Goal: Task Accomplishment & Management: Manage account settings

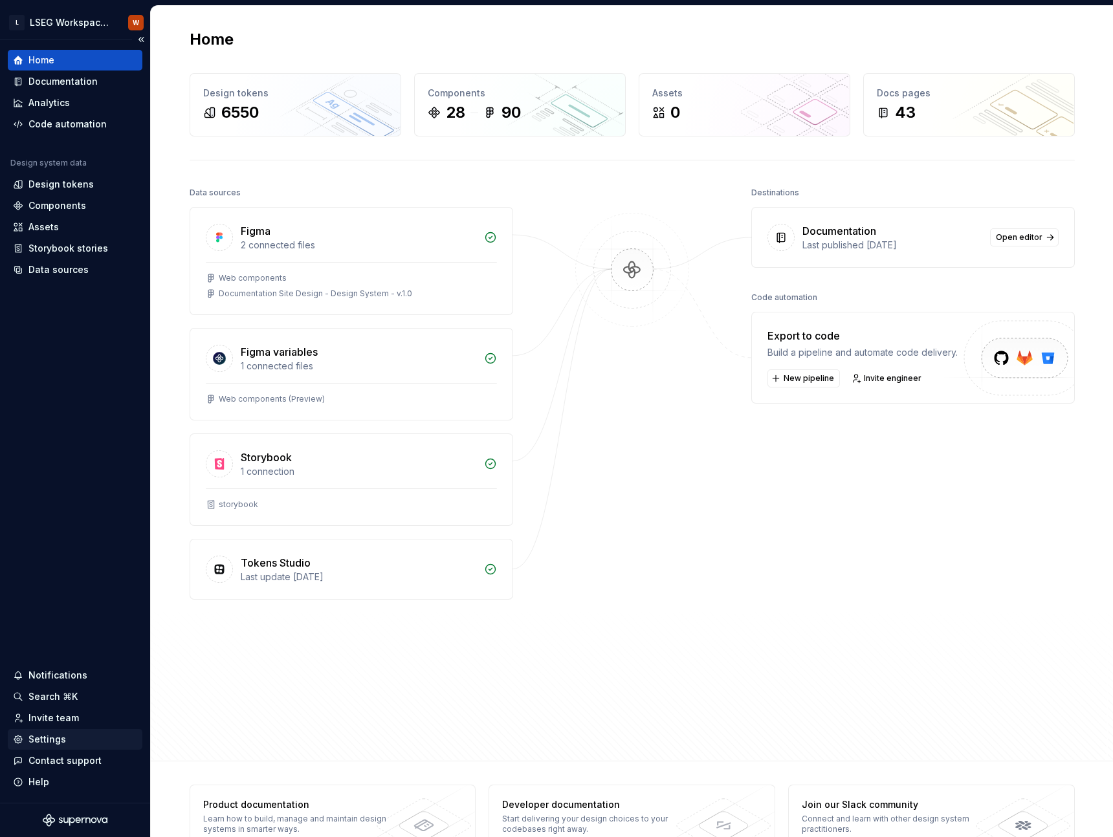
click at [53, 733] on div "Settings" at bounding box center [47, 739] width 38 height 13
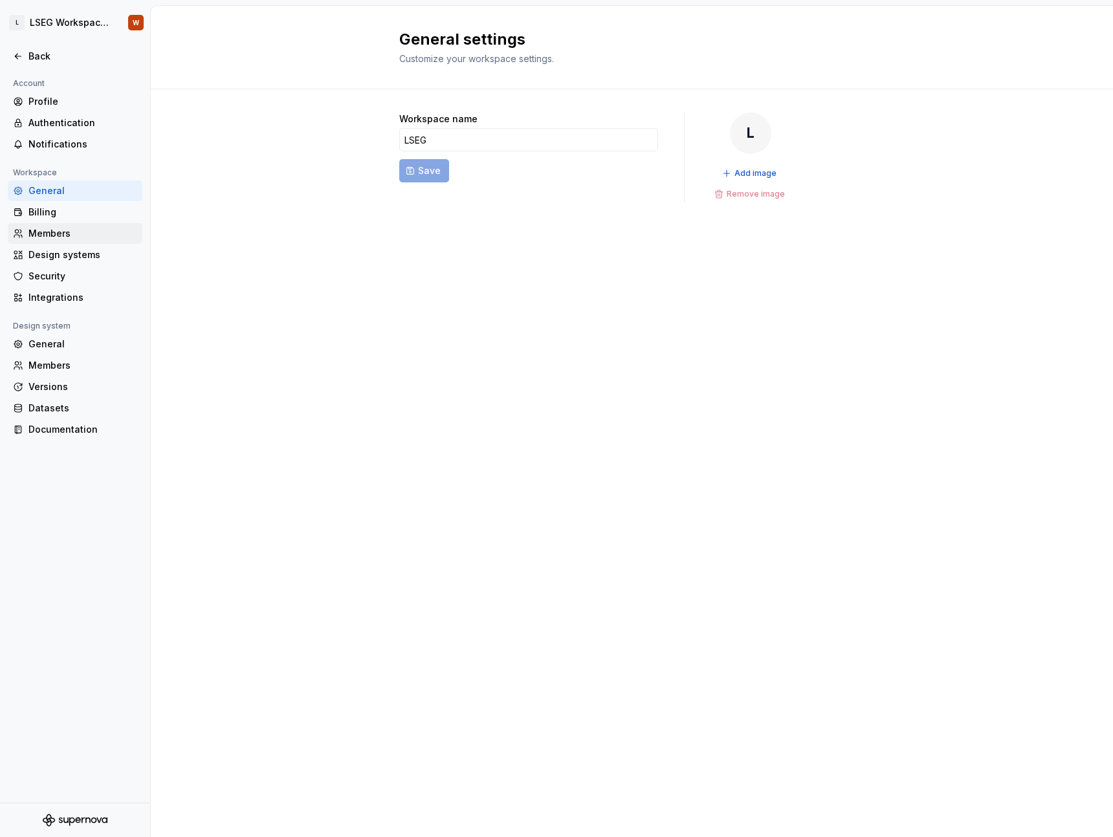
click at [78, 234] on div "Members" at bounding box center [82, 233] width 109 height 13
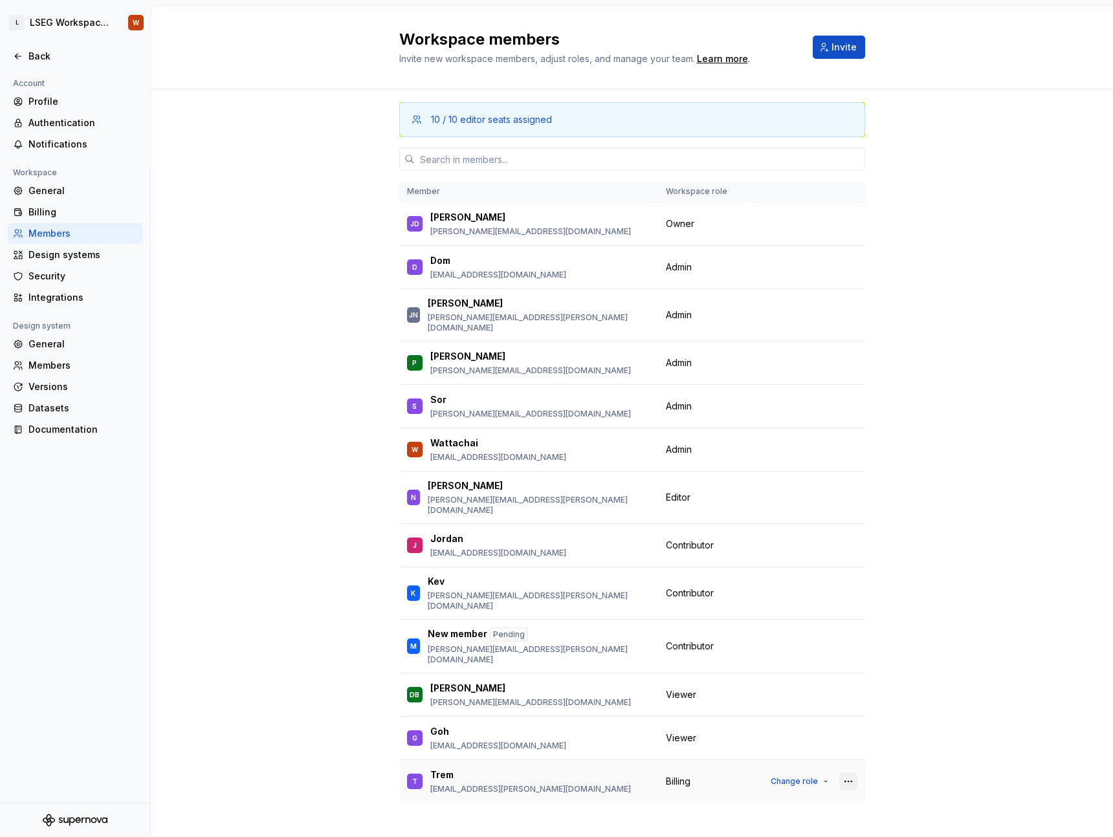
click at [850, 773] on button "button" at bounding box center [848, 782] width 18 height 18
click at [822, 773] on button "Change role" at bounding box center [799, 782] width 69 height 18
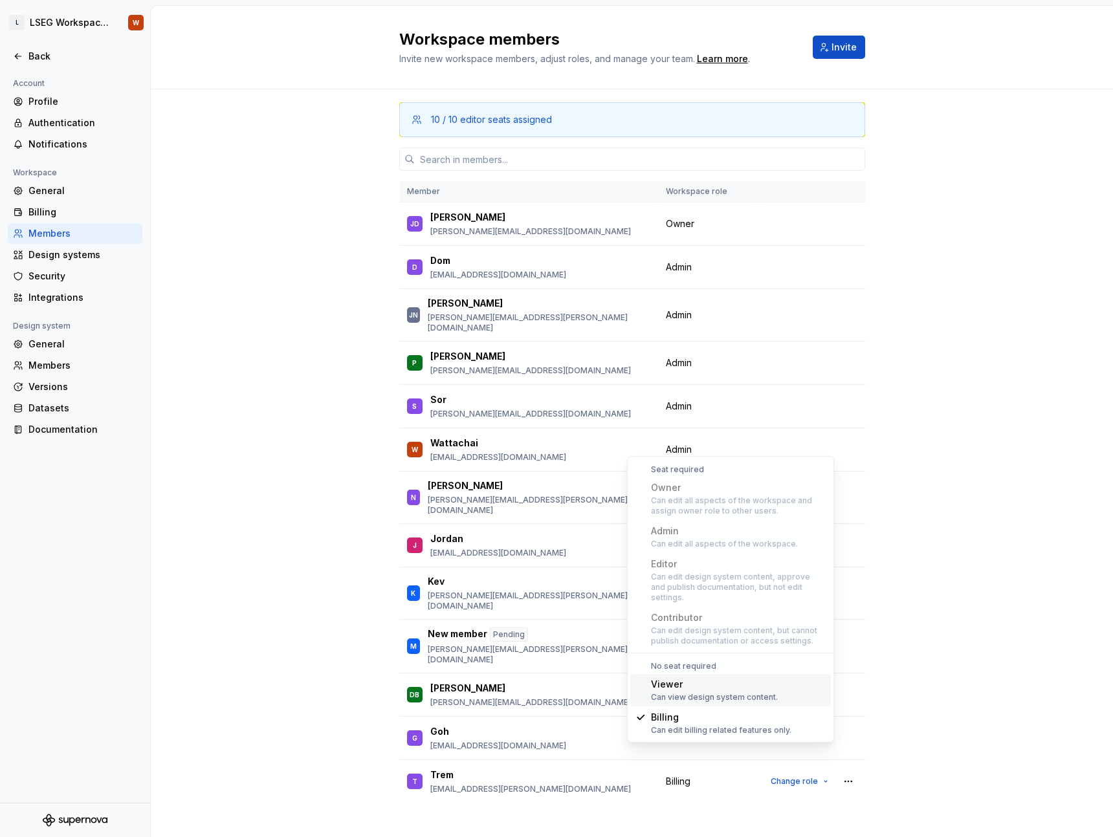
click at [947, 650] on div "10 / 10 editor seats assigned Member Workspace role JD [PERSON_NAME] [PERSON_NA…" at bounding box center [632, 470] width 962 height 763
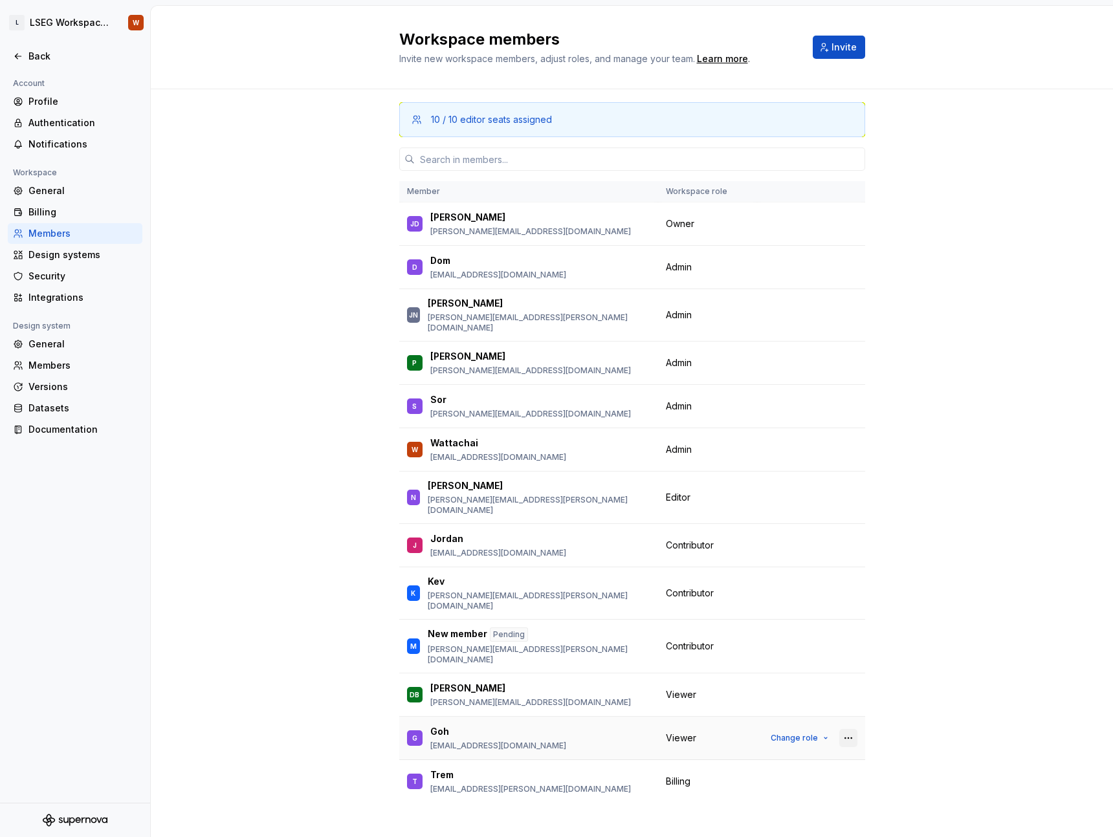
click at [850, 729] on button "button" at bounding box center [848, 738] width 18 height 18
click at [903, 694] on div "10 / 10 editor seats assigned Member Workspace role JD [PERSON_NAME] [PERSON_NA…" at bounding box center [632, 470] width 962 height 763
click at [793, 777] on span "Change role" at bounding box center [794, 782] width 47 height 10
click at [978, 617] on div "10 / 10 editor seats assigned Member Workspace role JD [PERSON_NAME] [PERSON_NA…" at bounding box center [632, 470] width 962 height 763
click at [261, 186] on div "10 / 10 editor seats assigned Member Workspace role JD [PERSON_NAME] [PERSON_NA…" at bounding box center [632, 470] width 962 height 763
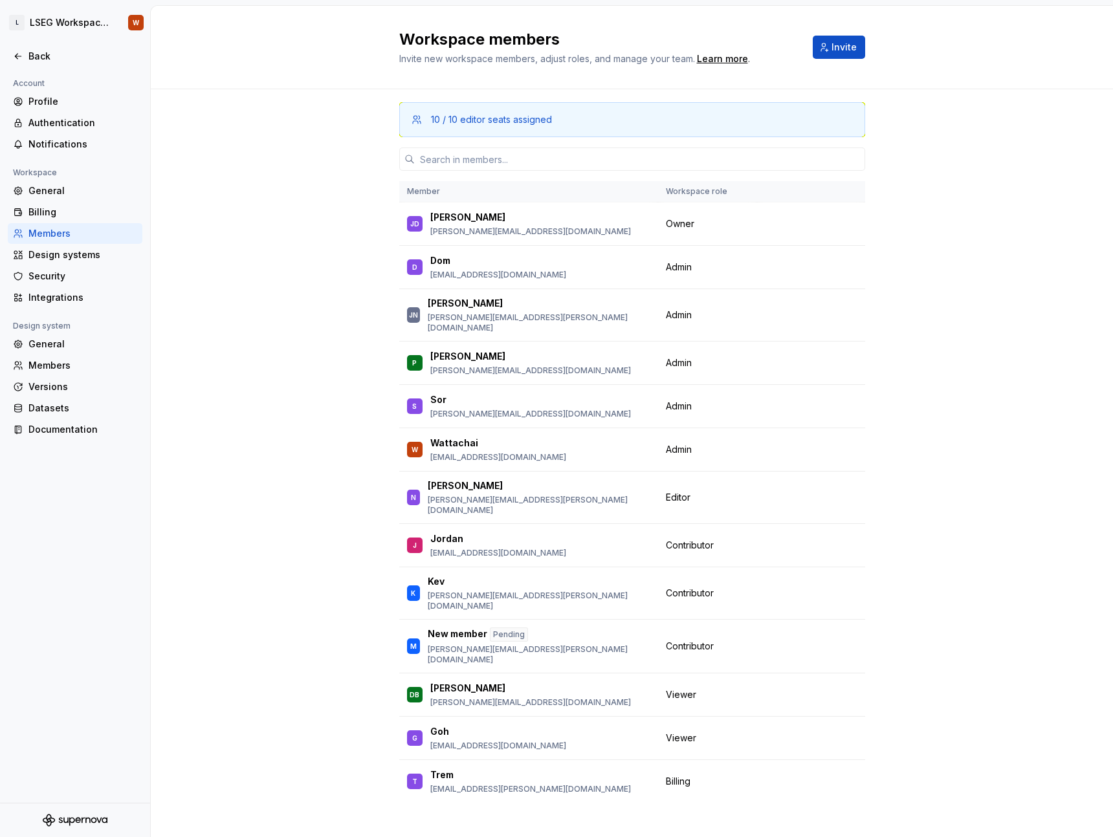
click at [328, 85] on div "Workspace members Invite new workspace members, adjust roles, and manage your t…" at bounding box center [632, 47] width 962 height 83
click at [43, 54] on div "Back" at bounding box center [82, 56] width 109 height 13
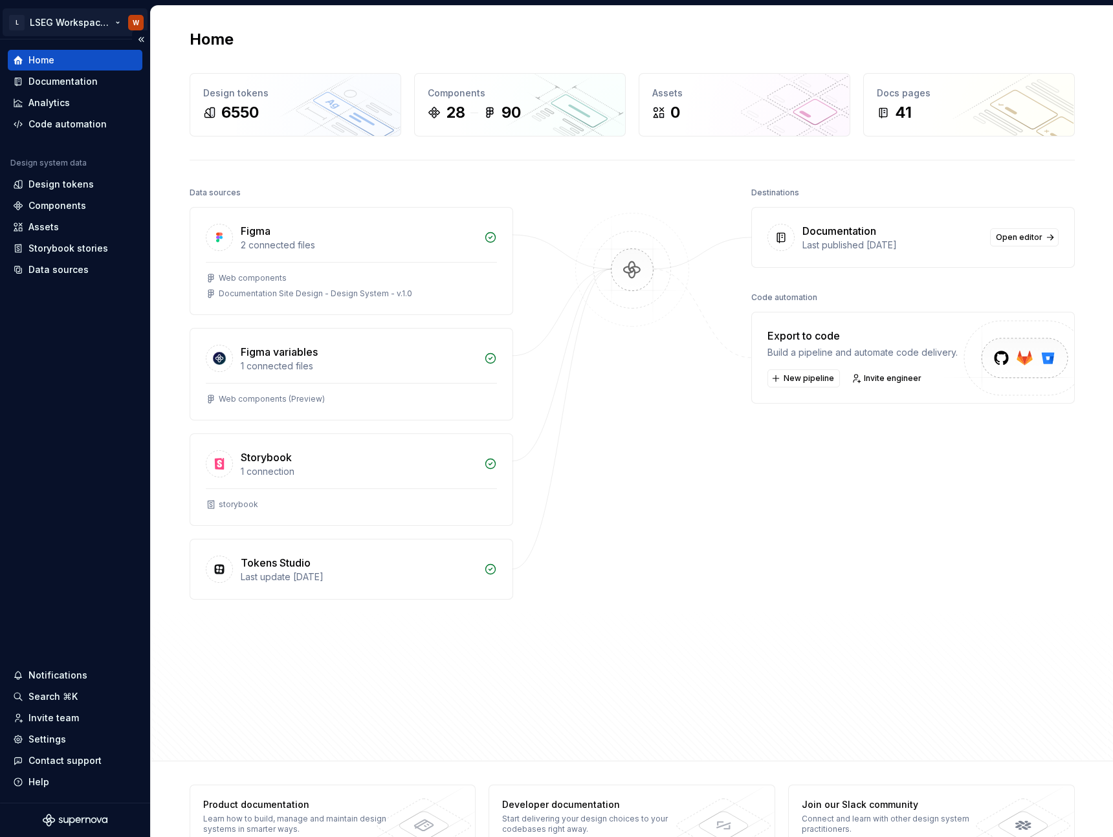
click at [82, 21] on html "L LSEG Workspace Design System W Home Documentation Analytics Code automation D…" at bounding box center [556, 418] width 1113 height 837
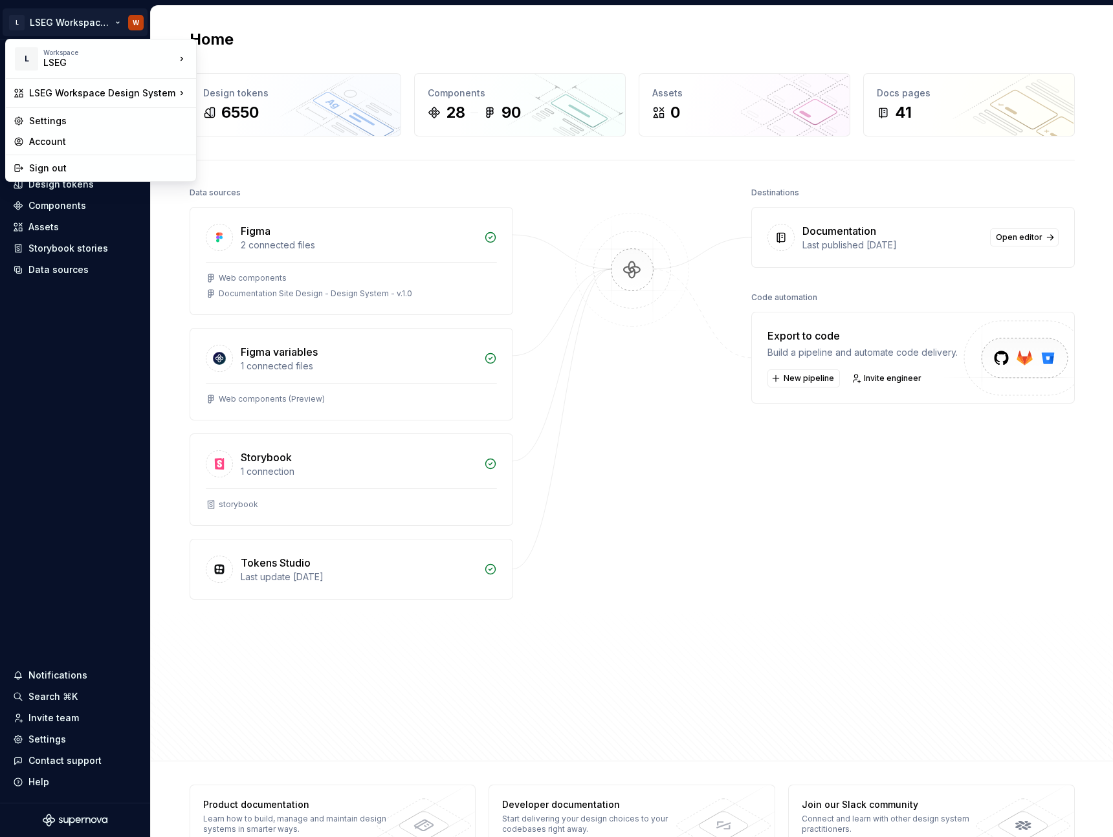
click at [280, 169] on html "L LSEG Workspace Design System W Home Documentation Analytics Code automation D…" at bounding box center [556, 418] width 1113 height 837
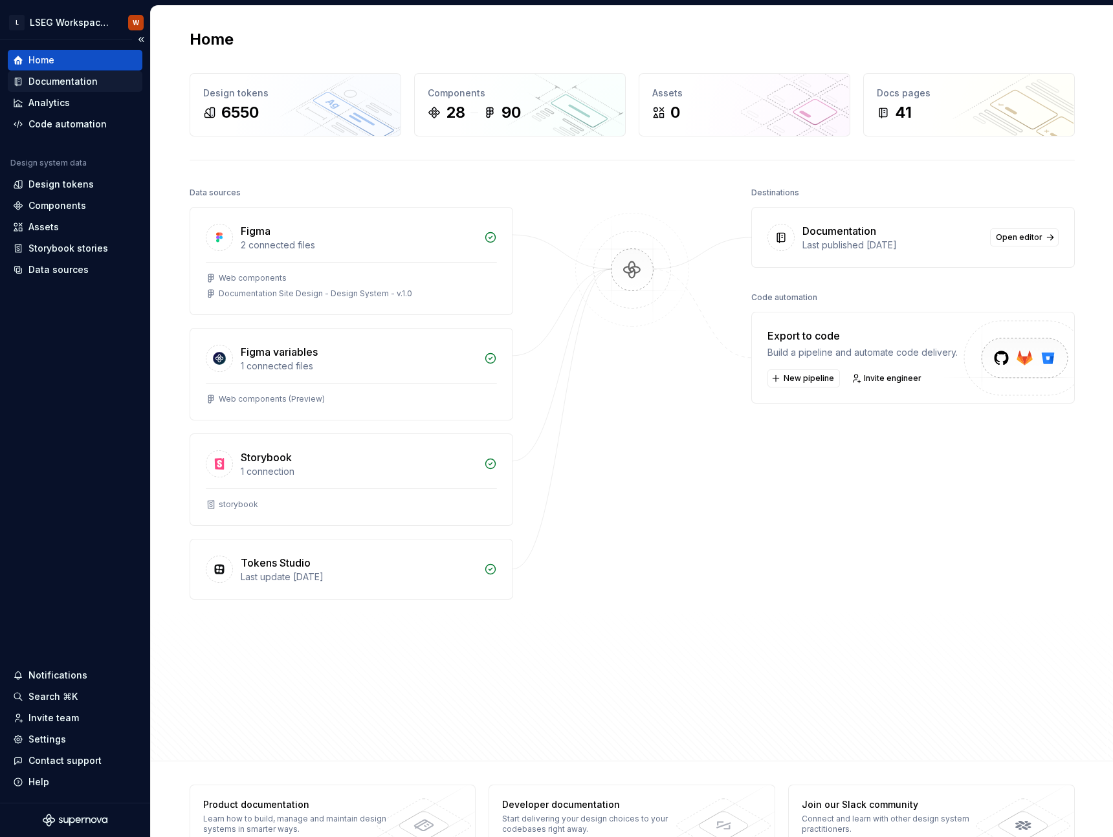
click at [82, 87] on div "Documentation" at bounding box center [62, 81] width 69 height 13
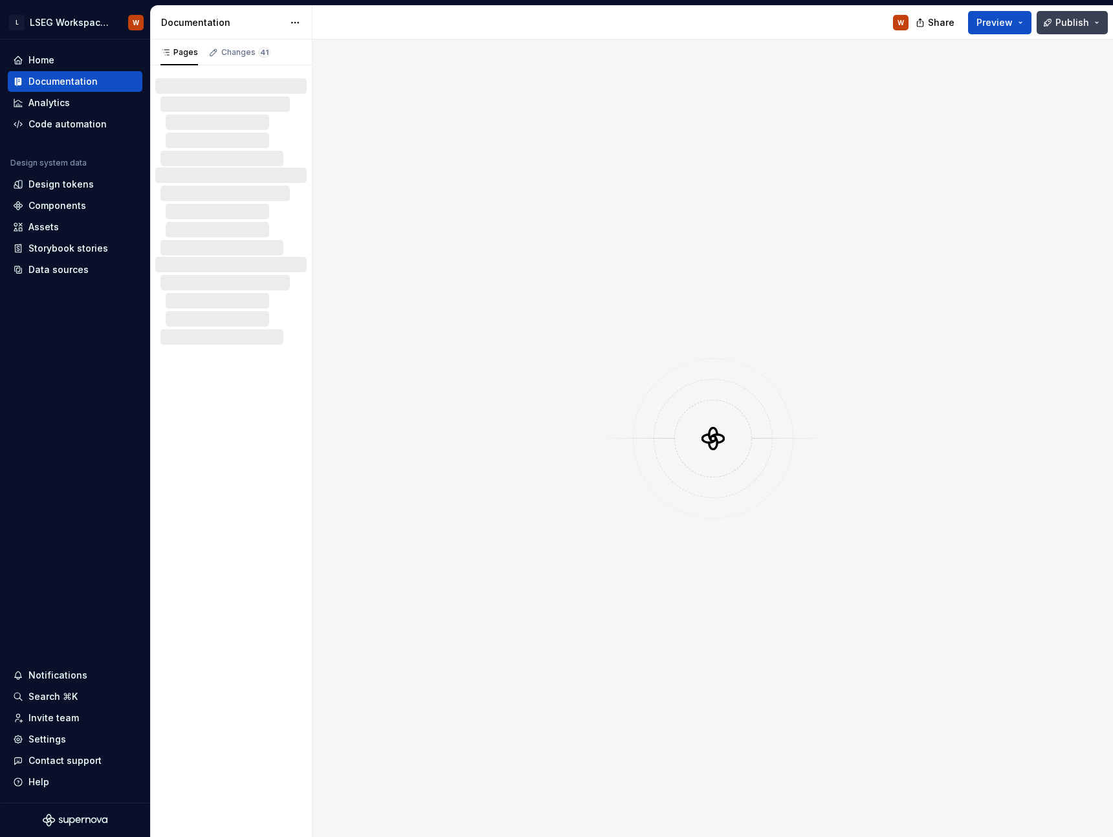
click at [1079, 24] on span "Publish" at bounding box center [1072, 22] width 34 height 13
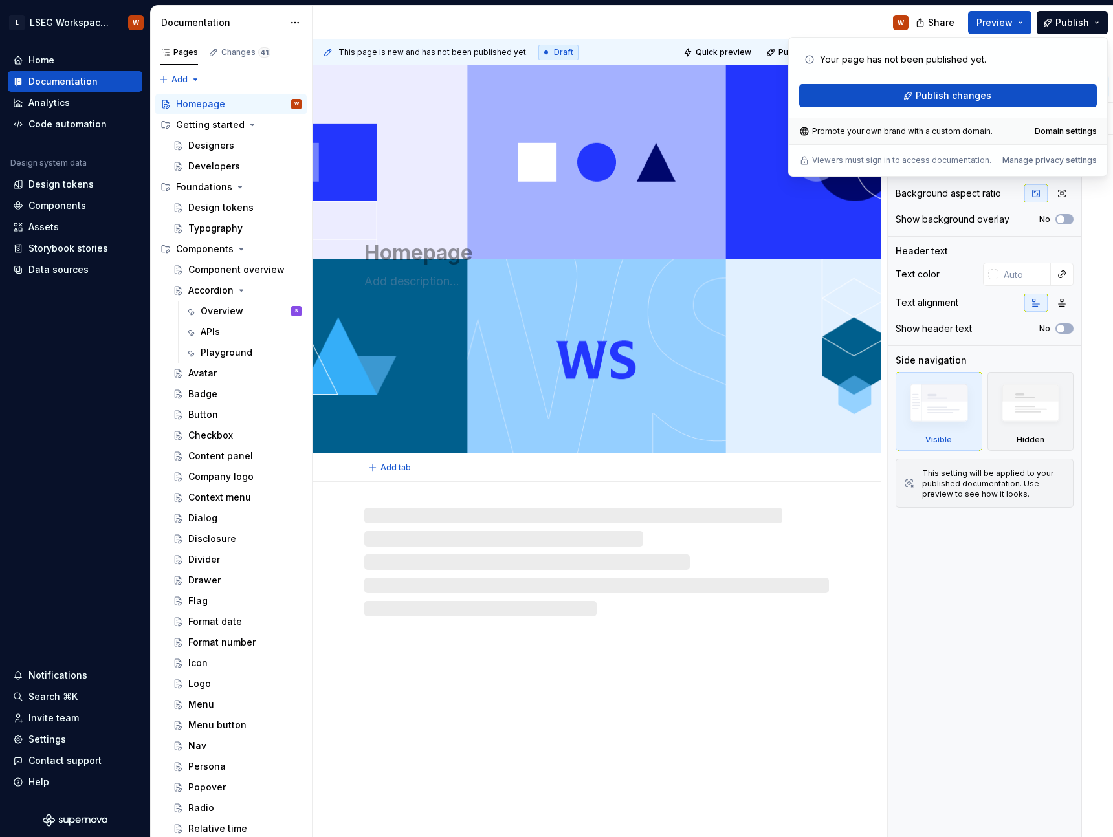
click at [690, 86] on div "Homepage" at bounding box center [597, 259] width 568 height 388
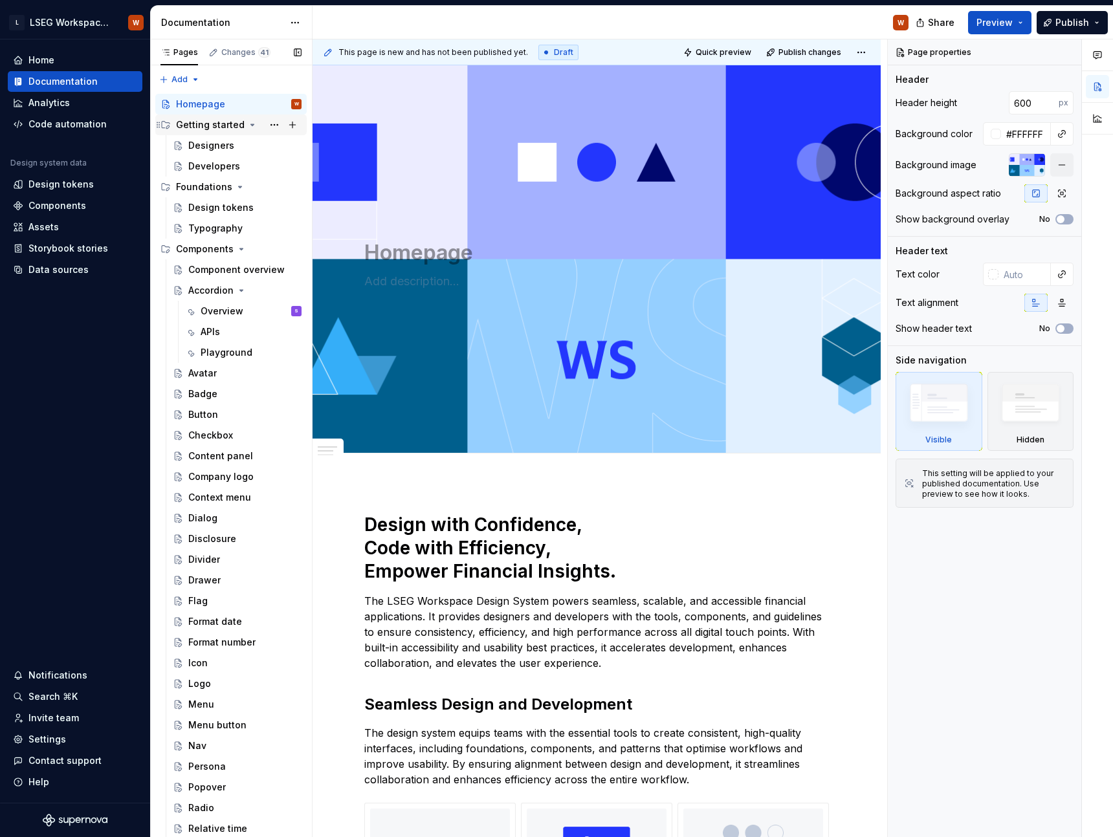
click at [204, 130] on div "Getting started" at bounding box center [210, 124] width 69 height 13
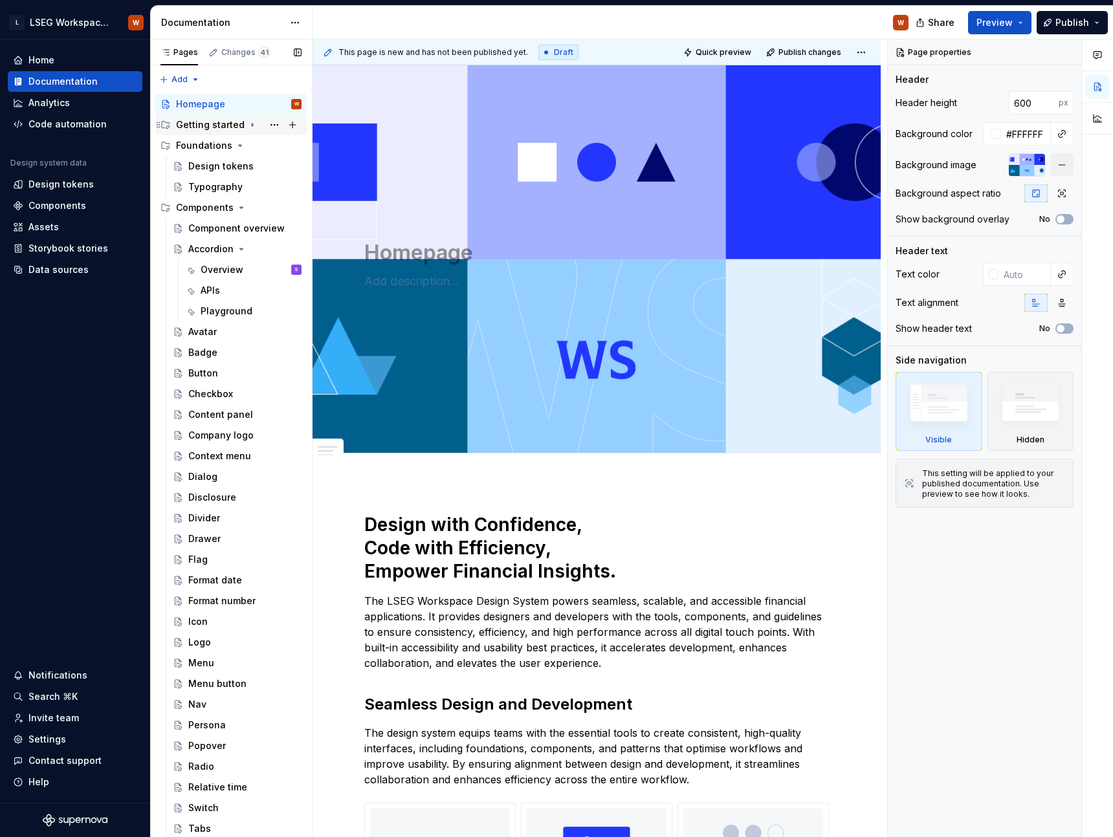
click at [204, 130] on div "Getting started" at bounding box center [210, 124] width 69 height 13
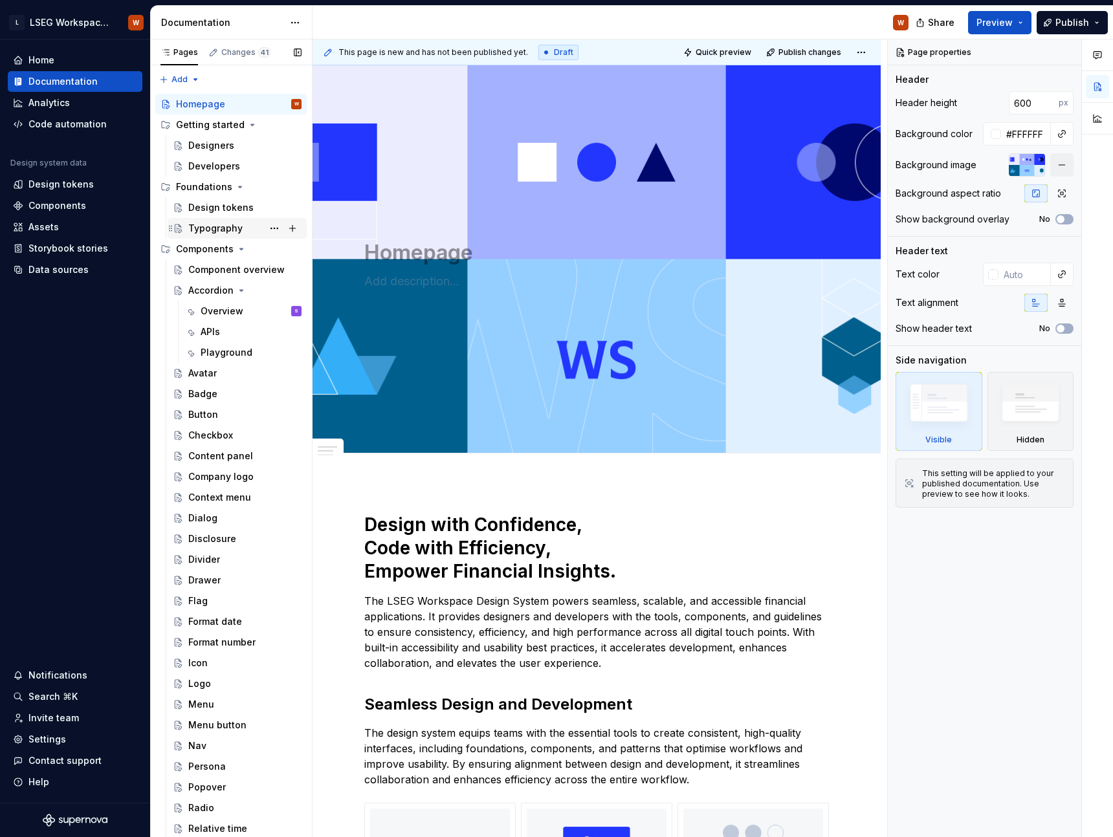
click at [210, 229] on div "Typography" at bounding box center [215, 228] width 54 height 13
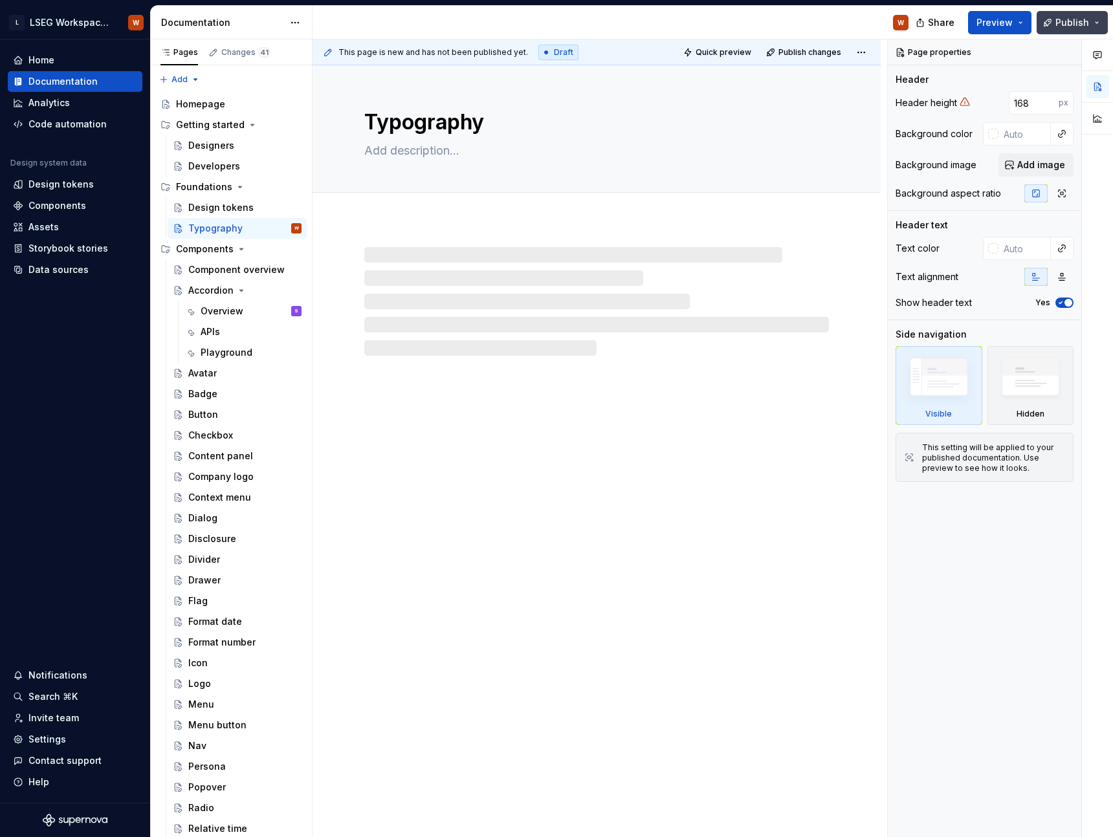
click at [1058, 18] on span "Publish" at bounding box center [1072, 22] width 34 height 13
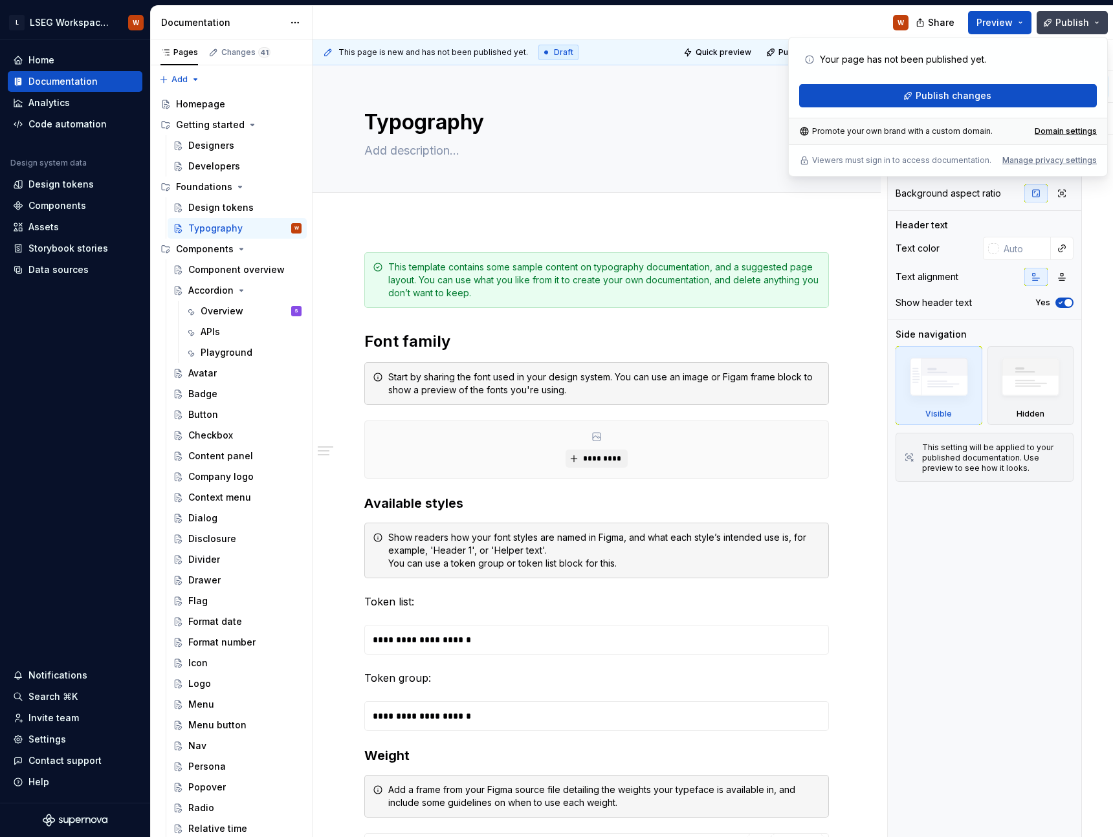
click at [1058, 18] on span "Publish" at bounding box center [1072, 22] width 34 height 13
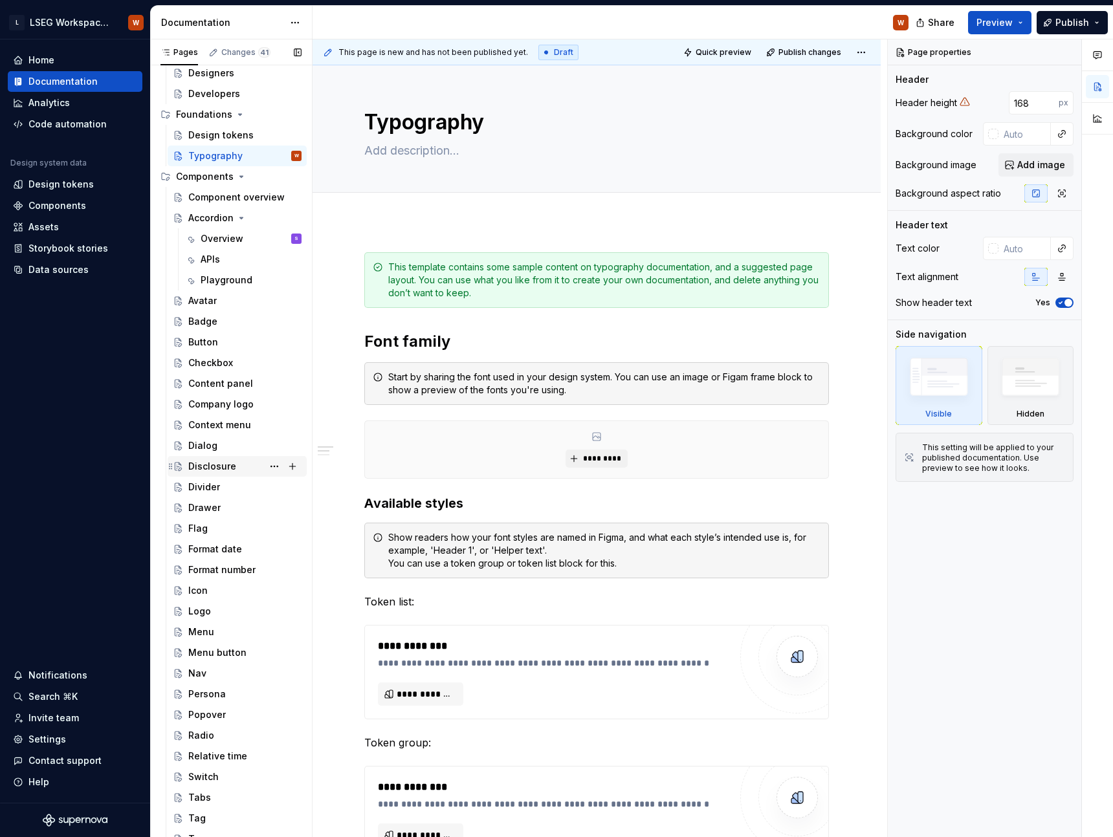
scroll to position [61, 0]
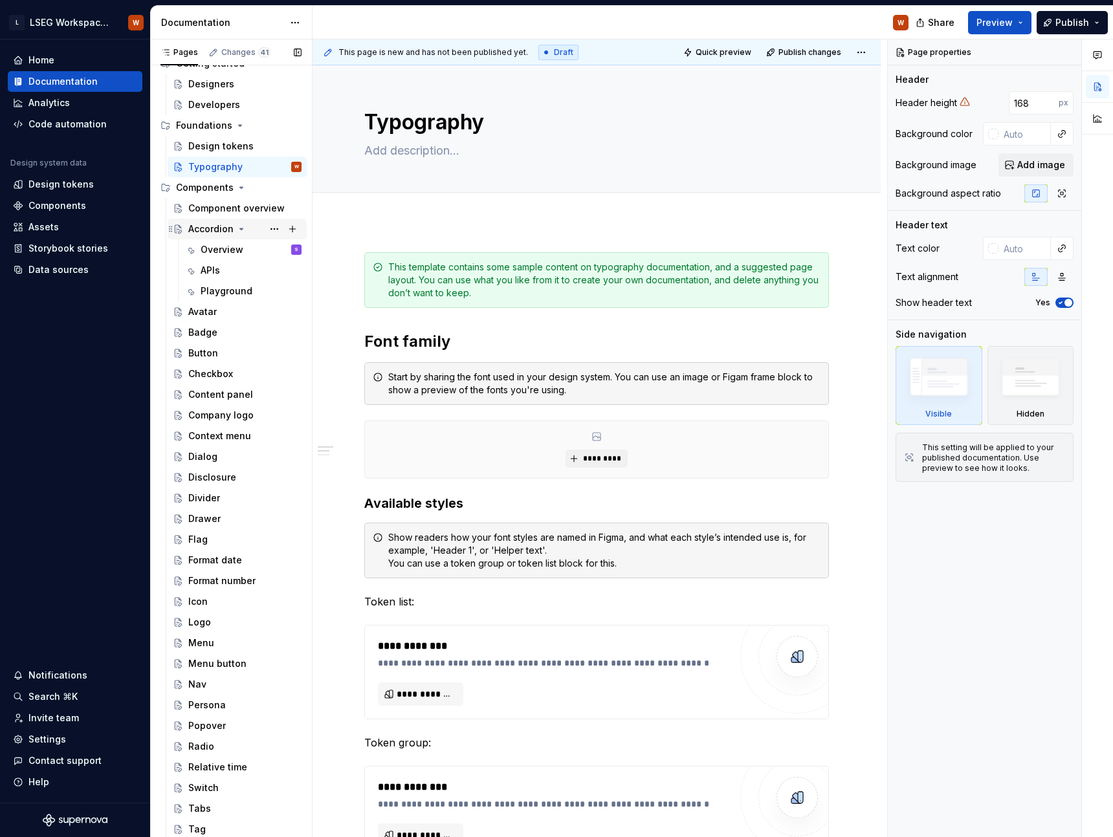
click at [223, 234] on div "Accordion" at bounding box center [210, 229] width 45 height 13
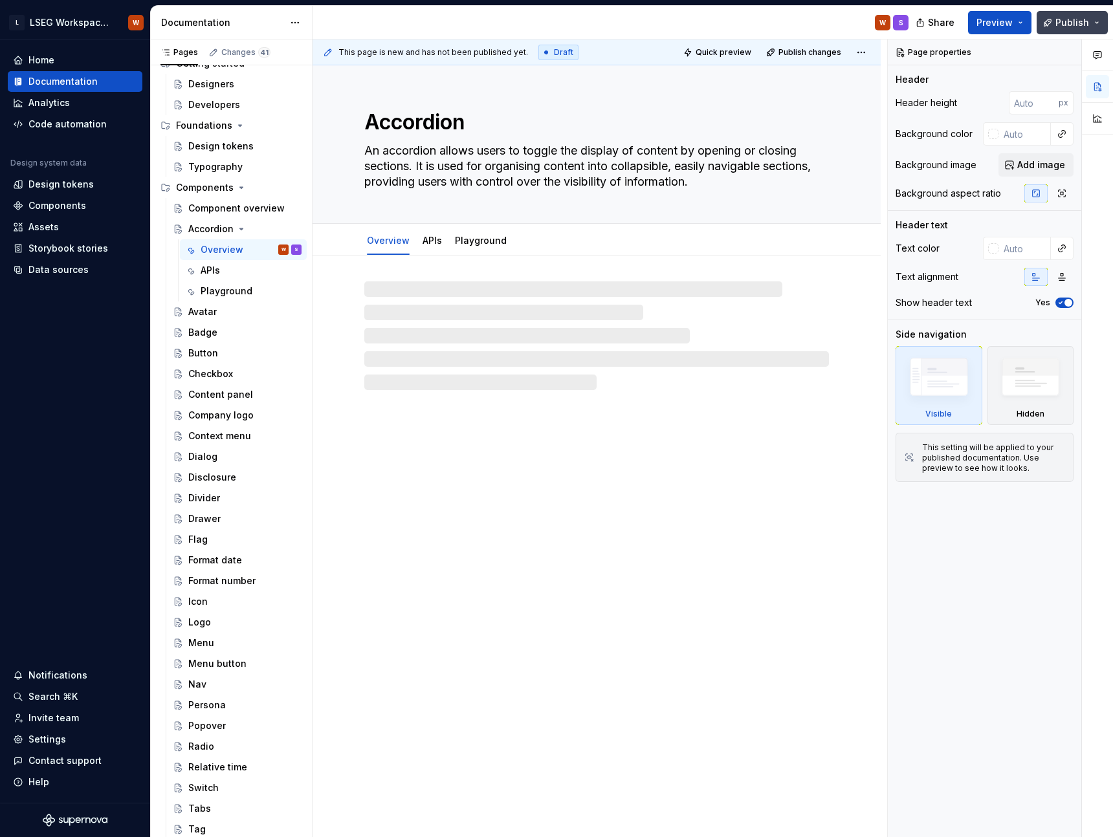
click at [1069, 20] on span "Publish" at bounding box center [1072, 22] width 34 height 13
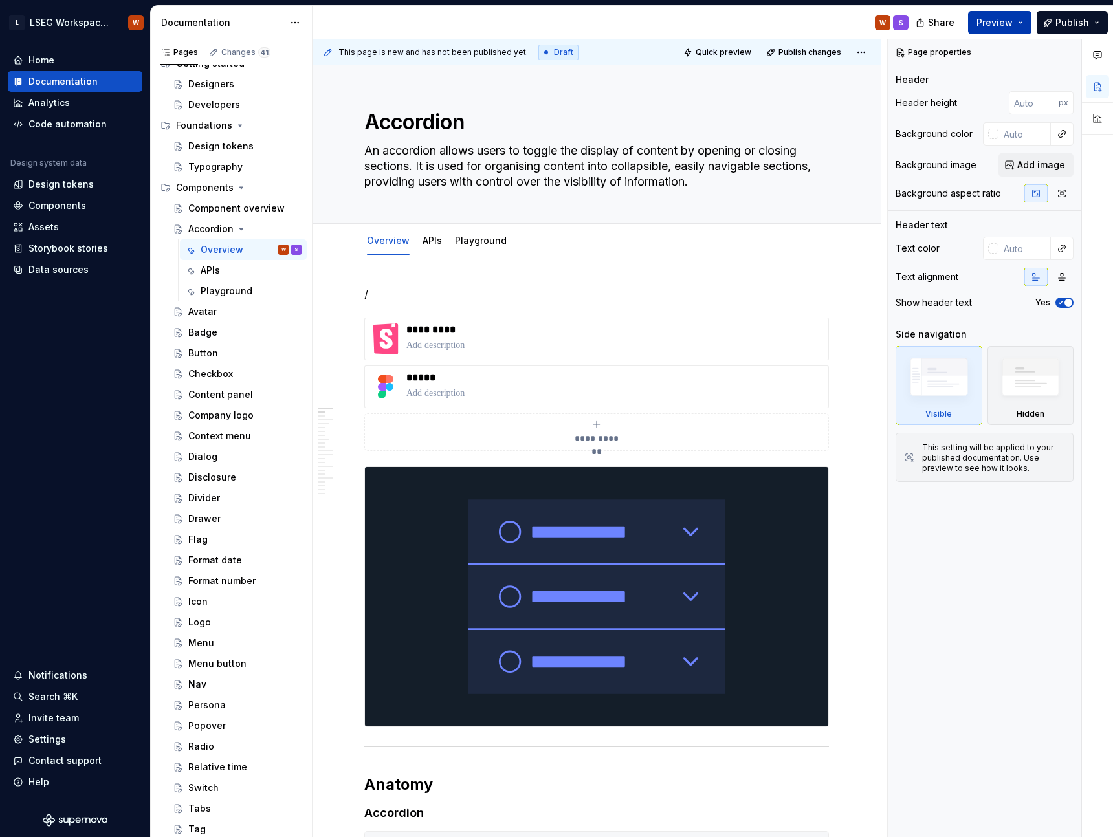
click at [994, 23] on span "Preview" at bounding box center [995, 22] width 36 height 13
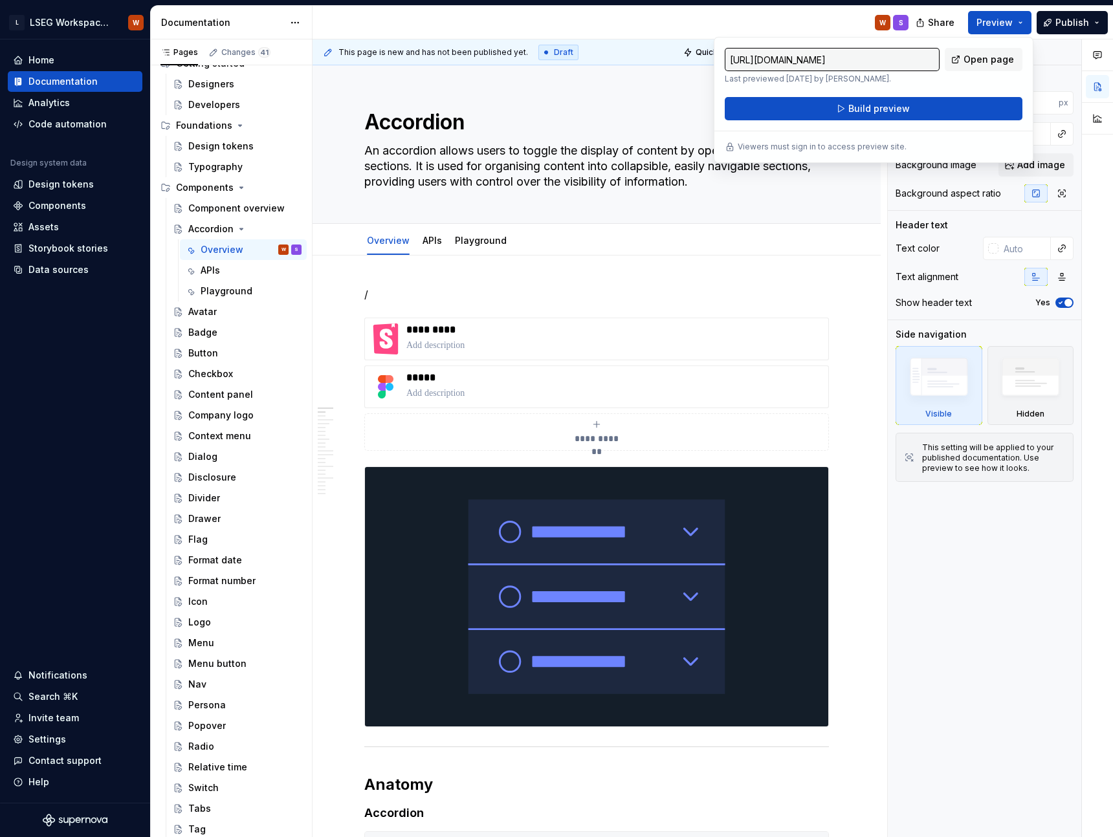
click at [837, 16] on div "W S" at bounding box center [616, 23] width 606 height 34
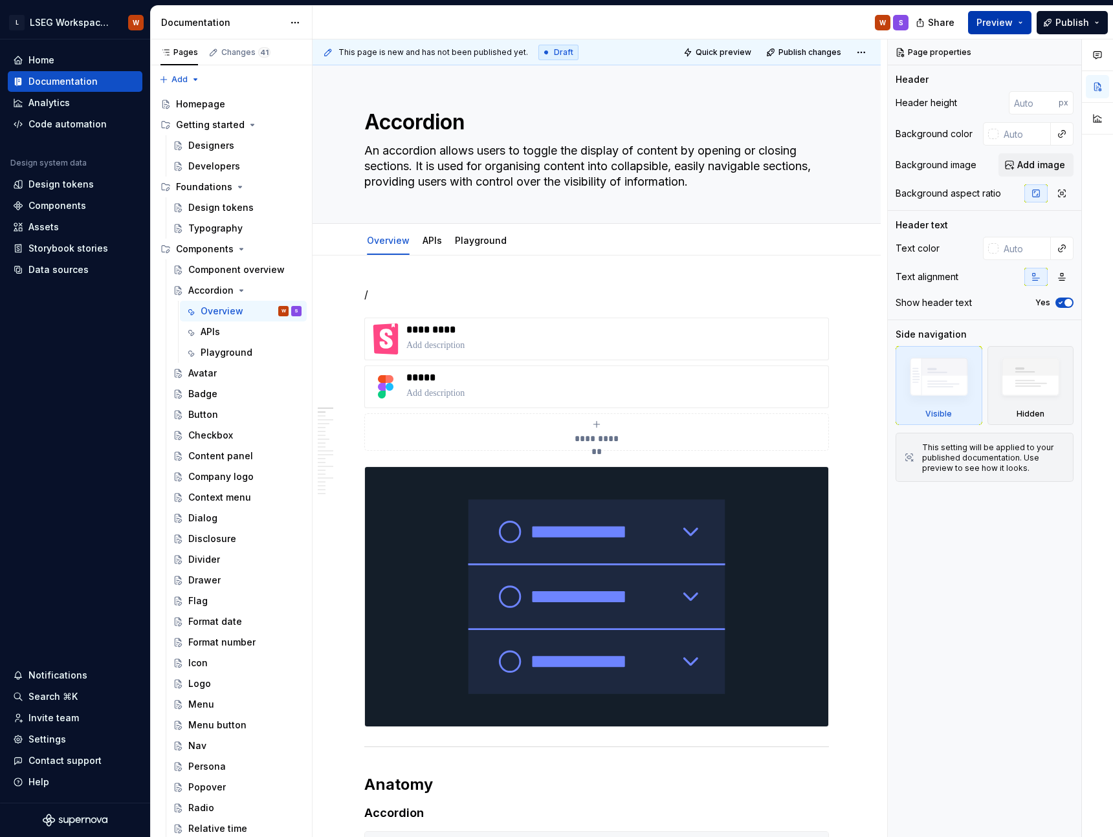
click at [1011, 20] on span "Preview" at bounding box center [995, 22] width 36 height 13
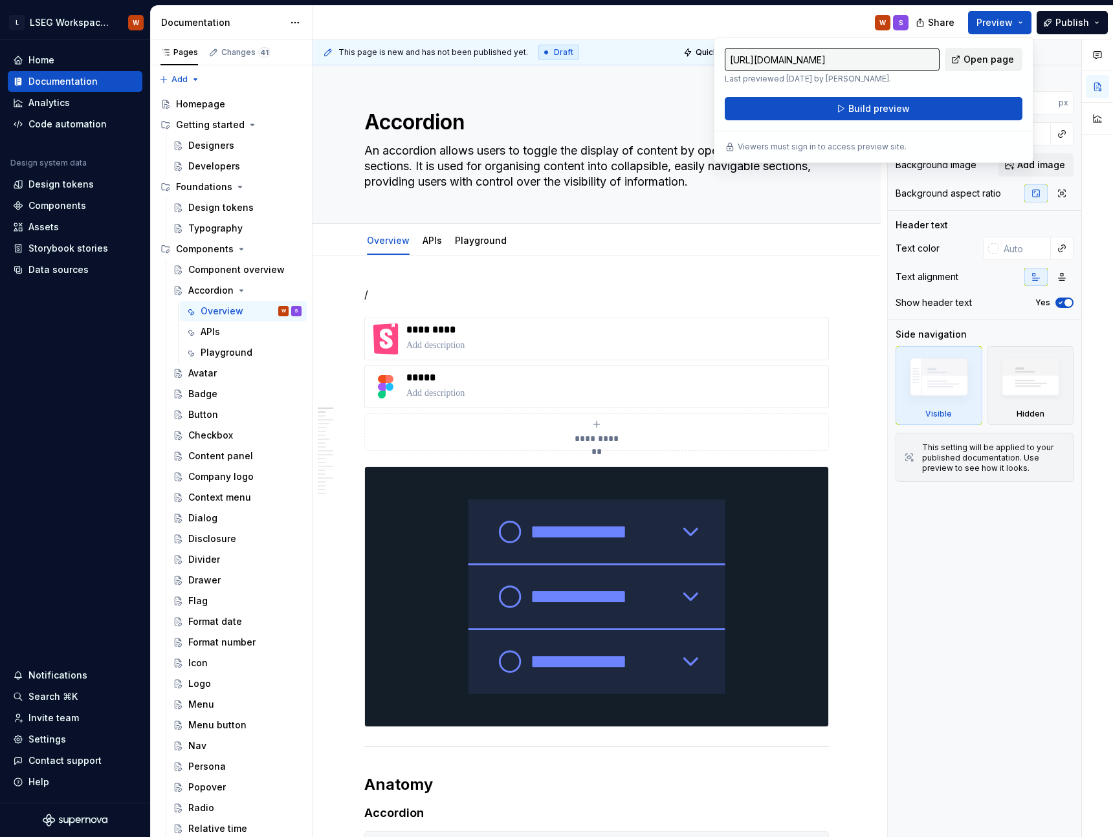
click at [989, 61] on span "Open page" at bounding box center [989, 59] width 50 height 13
type textarea "*"
